Goal: Transaction & Acquisition: Purchase product/service

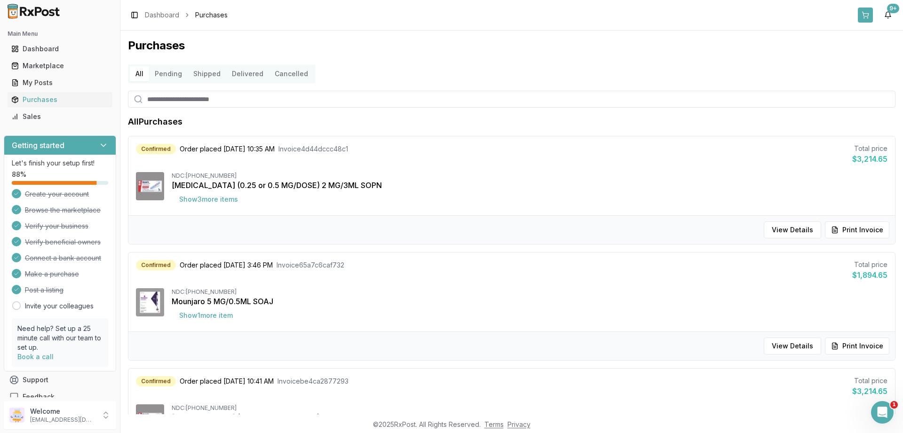
click at [867, 18] on button at bounding box center [865, 15] width 15 height 15
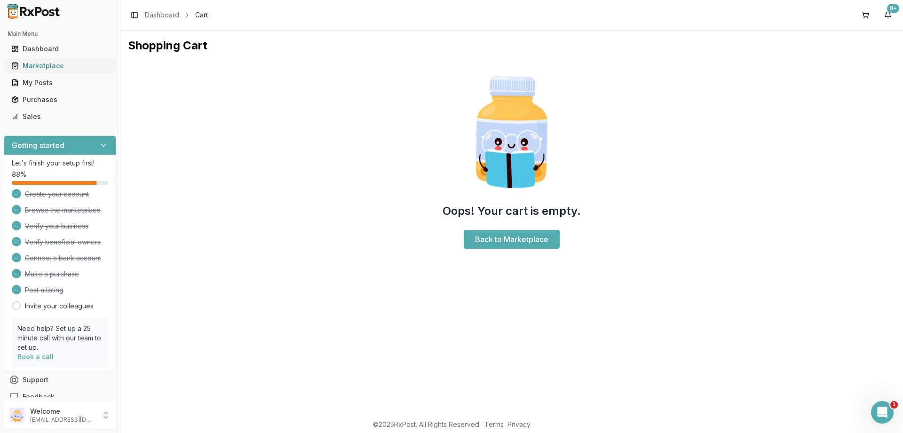
click at [40, 69] on div "Marketplace" at bounding box center [59, 65] width 97 height 9
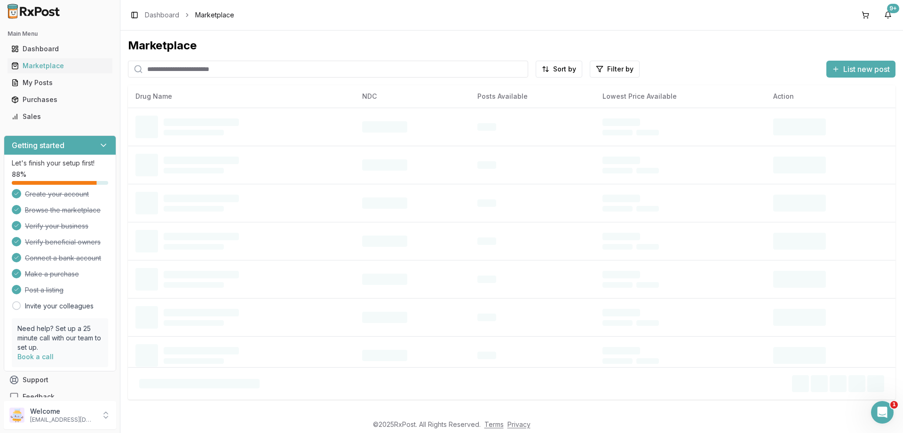
click at [224, 69] on input "search" at bounding box center [328, 69] width 400 height 17
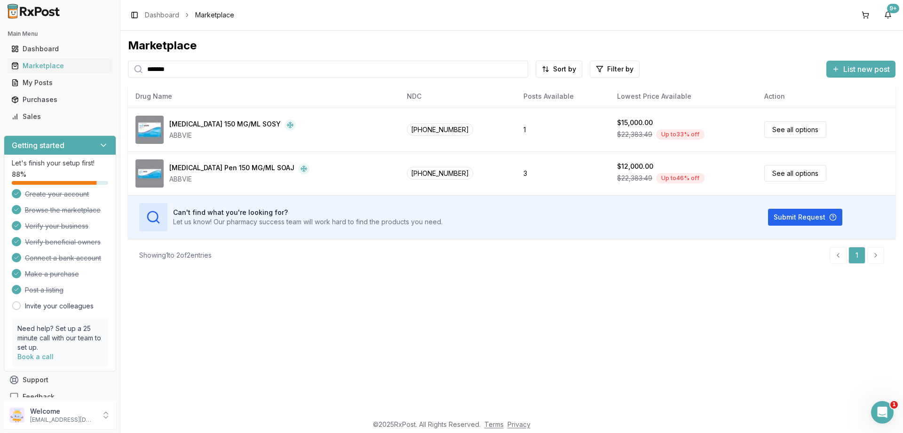
type input "*******"
